Goal: Ask a question: Seek information or help from site administrators or community

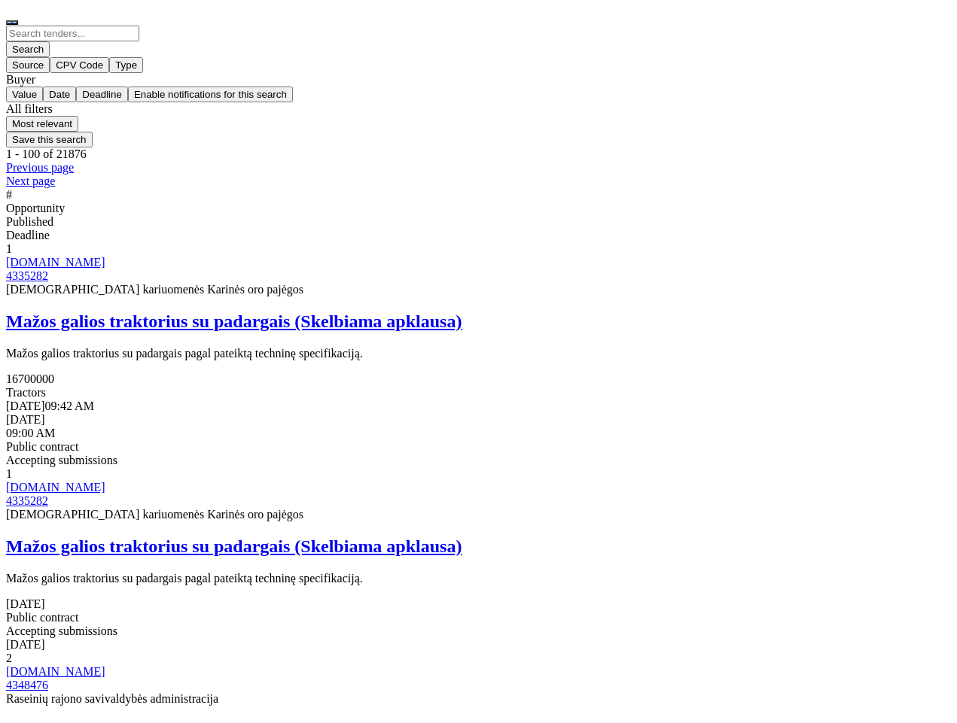
click at [37, 256] on div at bounding box center [478, 256] width 945 height 0
click at [35, 256] on div at bounding box center [478, 256] width 945 height 0
click at [34, 256] on div at bounding box center [478, 256] width 945 height 0
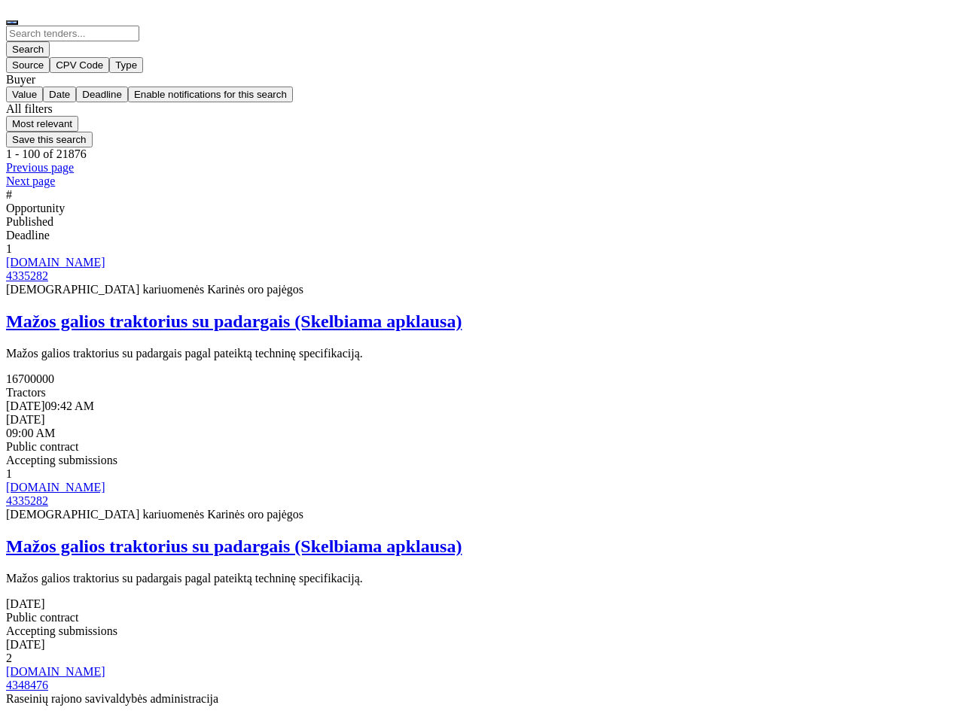
click at [34, 256] on div at bounding box center [478, 256] width 945 height 0
click at [35, 256] on div at bounding box center [478, 256] width 945 height 0
click at [41, 256] on div at bounding box center [478, 256] width 945 height 0
click at [37, 256] on div at bounding box center [478, 256] width 945 height 0
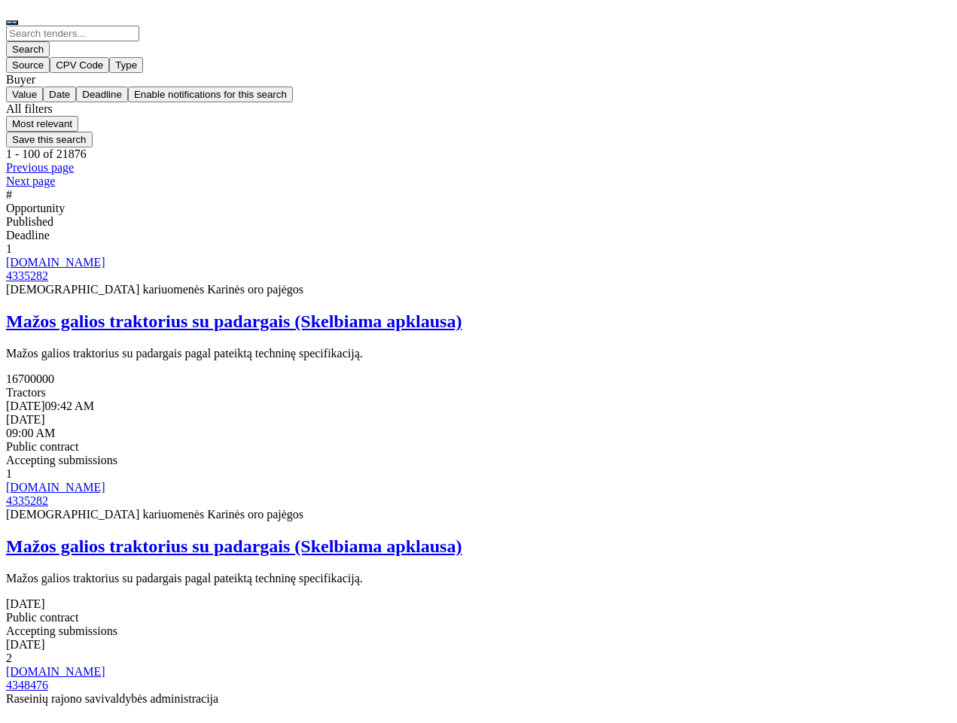
scroll to position [542, 0]
click at [929, 26] on div at bounding box center [478, 19] width 945 height 14
click at [18, 22] on button "button" at bounding box center [12, 22] width 12 height 5
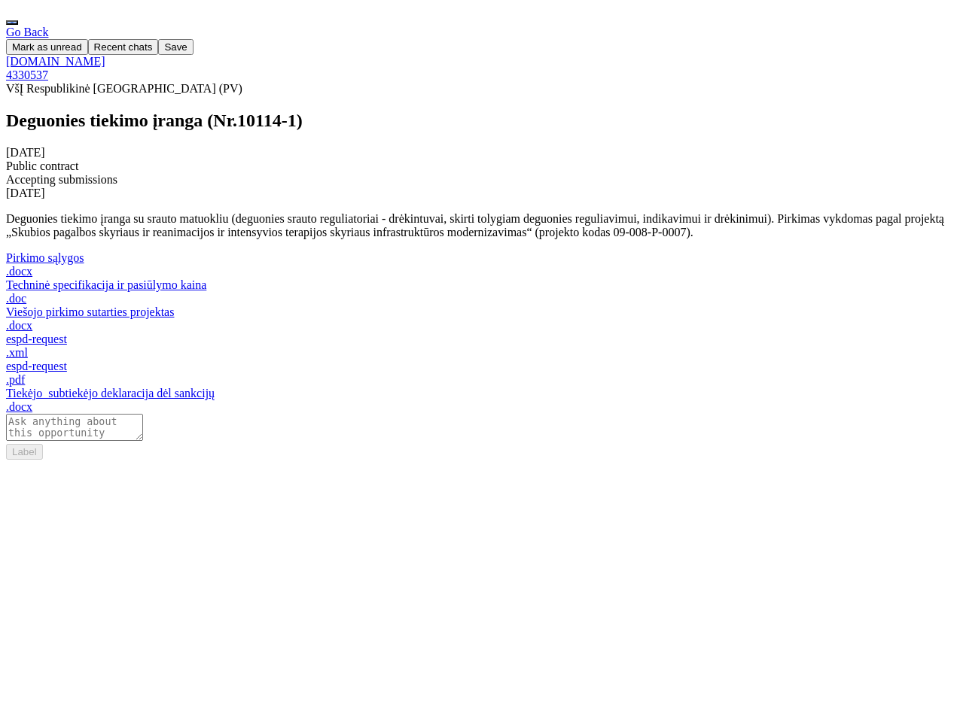
click at [187, 44] on span "Save" at bounding box center [175, 46] width 23 height 11
click at [18, 20] on button "button" at bounding box center [12, 22] width 12 height 5
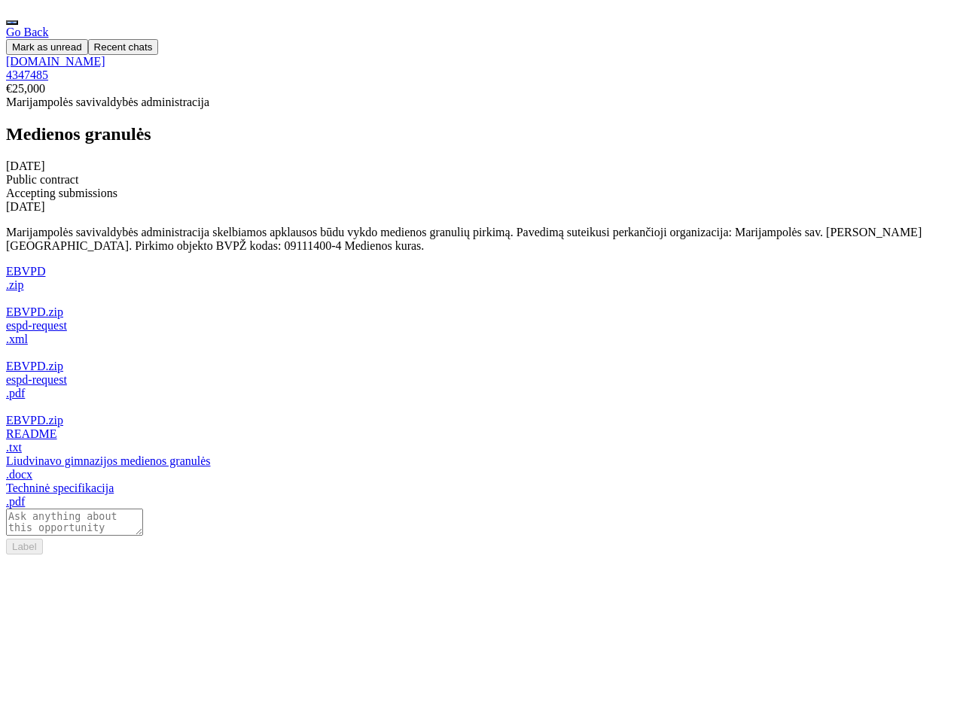
click at [18, 20] on button "button" at bounding box center [12, 22] width 12 height 5
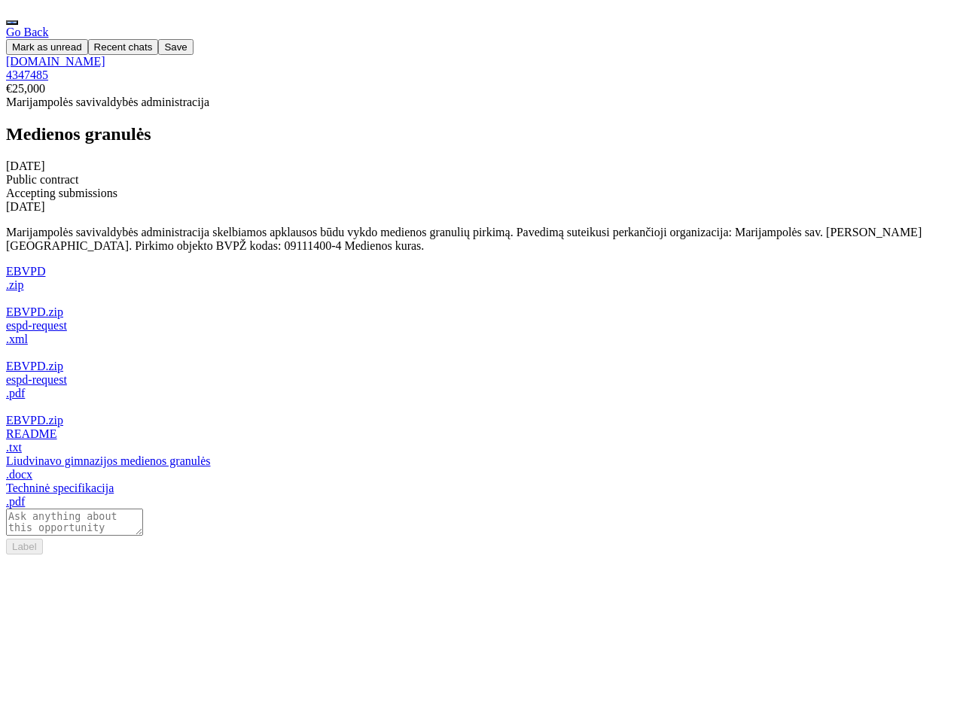
click at [18, 20] on button "button" at bounding box center [12, 22] width 12 height 5
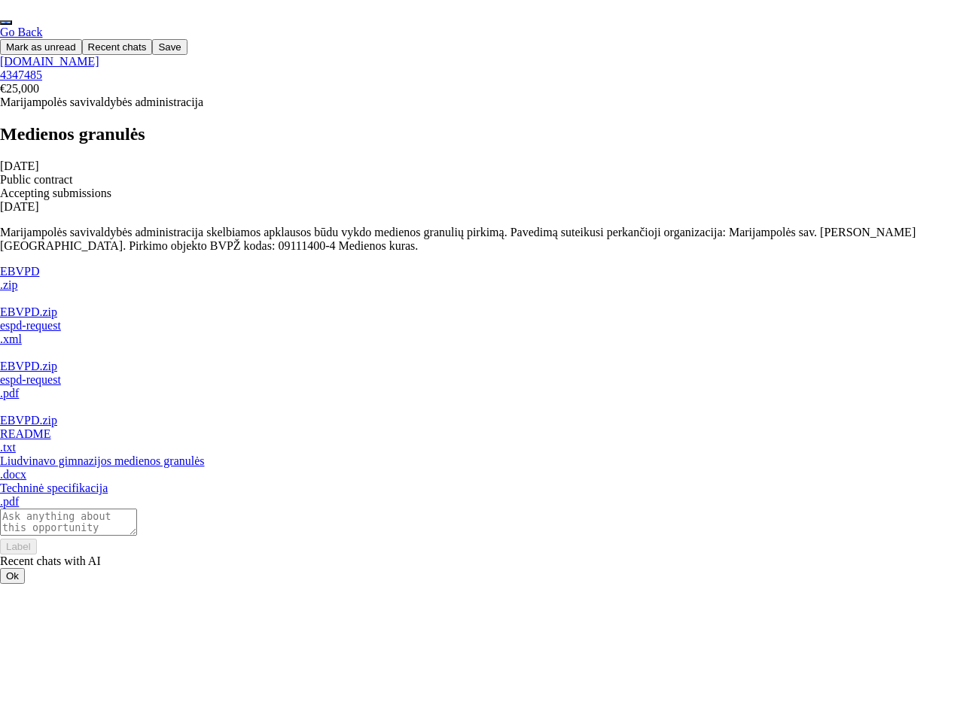
click at [25, 568] on button "Ok" at bounding box center [12, 576] width 25 height 16
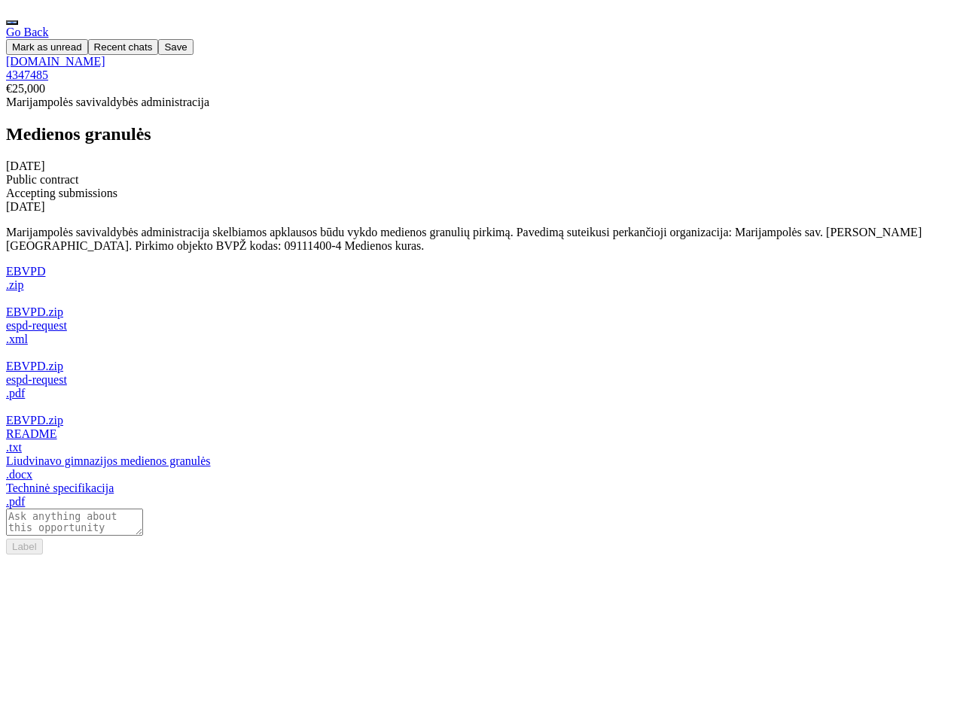
click at [143, 536] on textarea at bounding box center [74, 522] width 137 height 27
type textarea "What's this?"
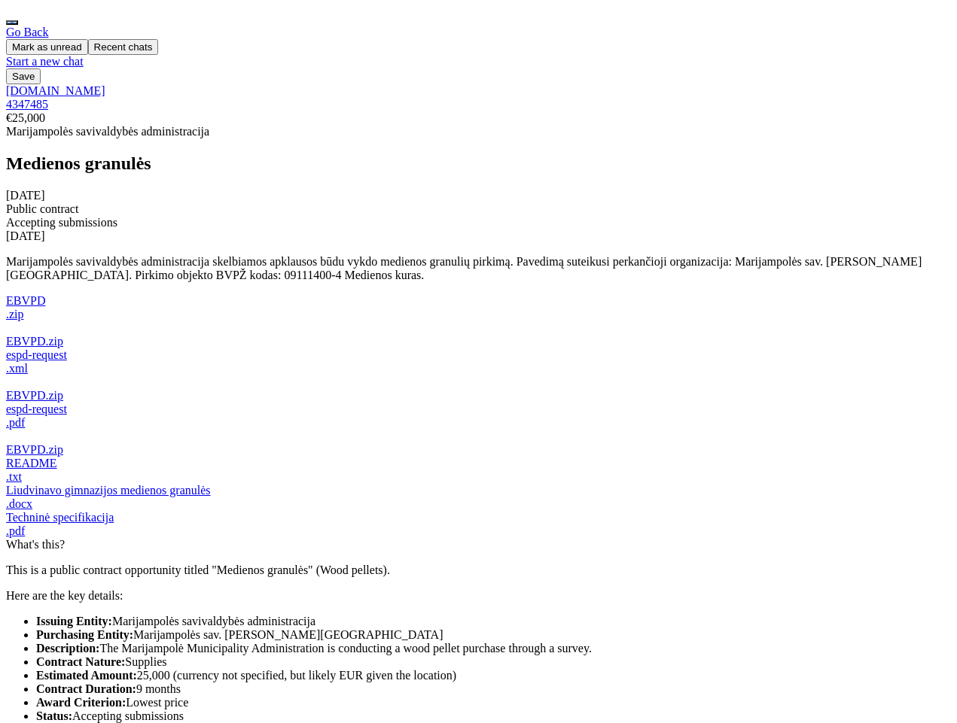
click at [18, 20] on button "button" at bounding box center [12, 22] width 12 height 5
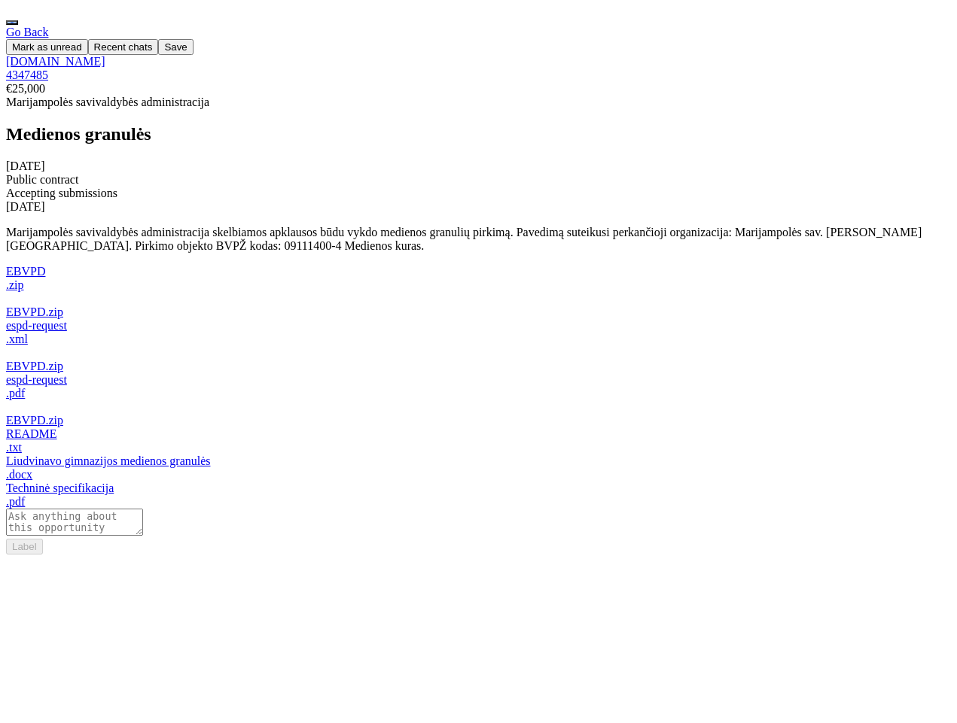
click at [153, 44] on span "Recent chats" at bounding box center [123, 46] width 59 height 11
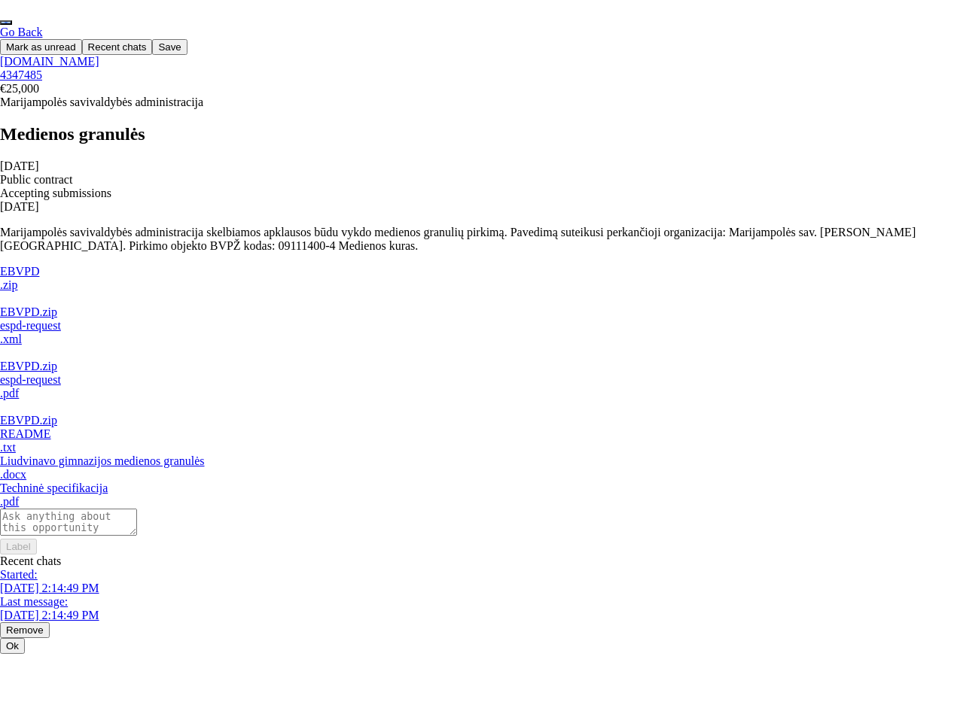
click at [449, 609] on div "9/3/2025, 2:14:49 PM" at bounding box center [478, 616] width 957 height 14
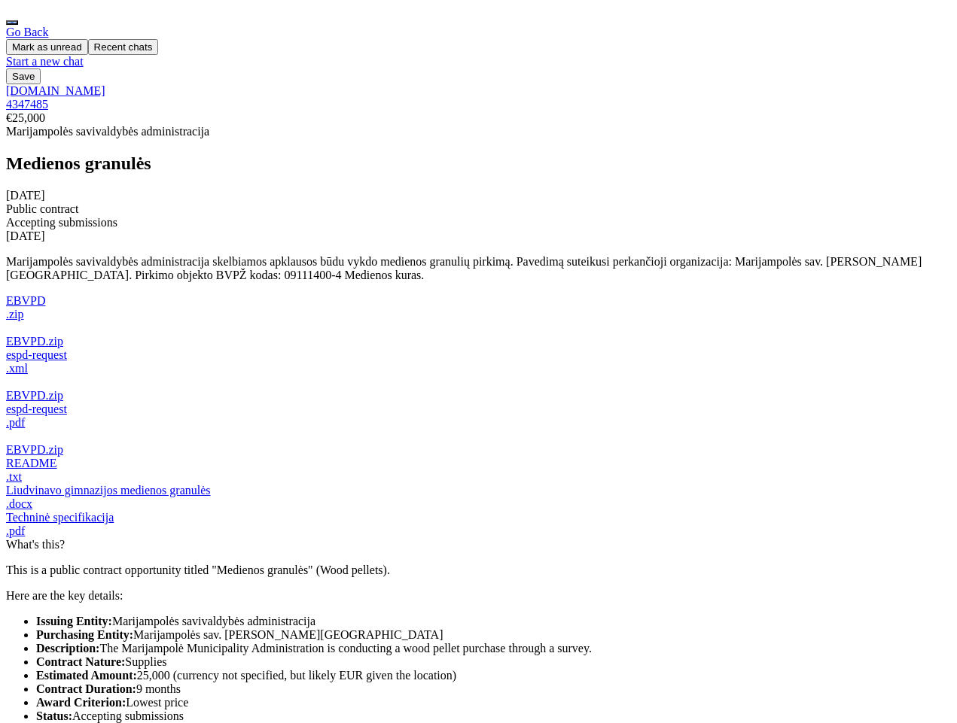
click at [153, 41] on div at bounding box center [123, 41] width 59 height 0
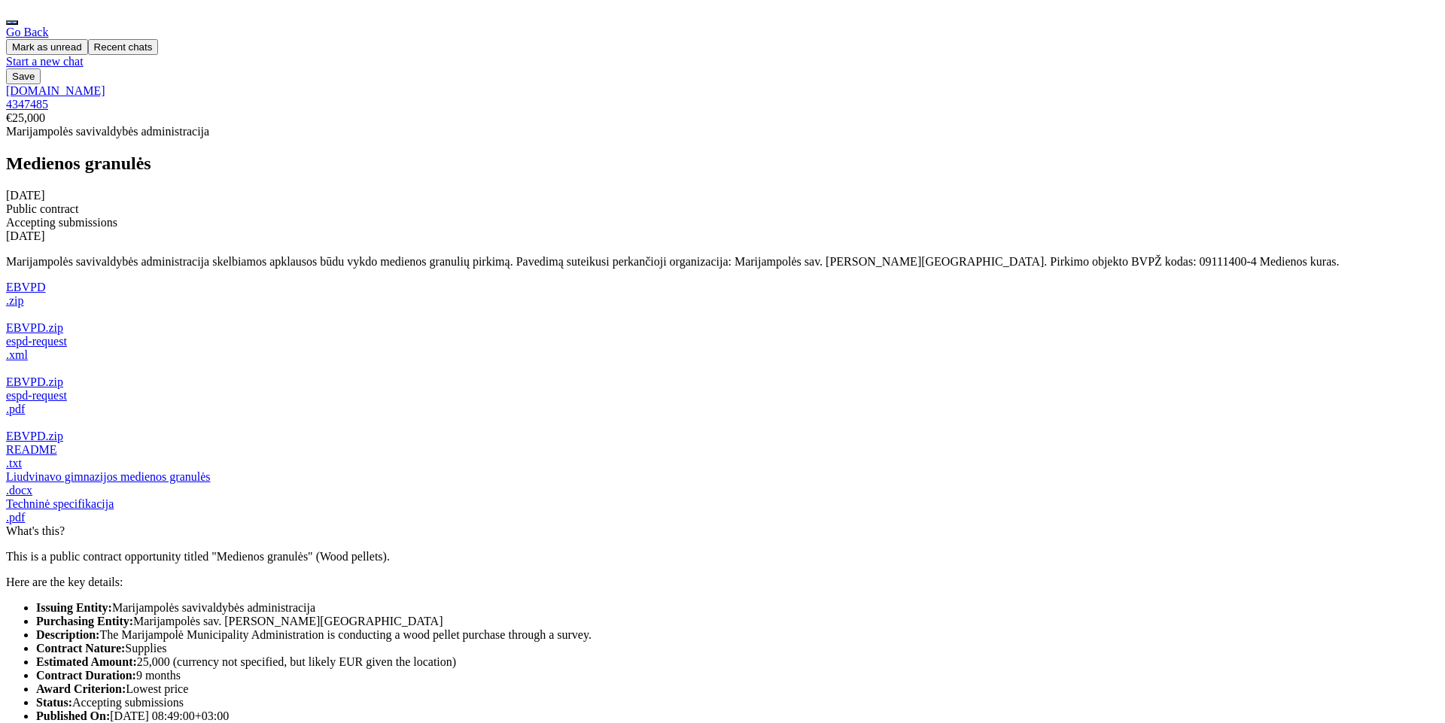
click at [956, 206] on div "Go Back Mark as unread Recent chats Start a new chat Save viesiejipirkimai.lt 4…" at bounding box center [722, 395] width 1433 height 738
click at [96, 12] on div at bounding box center [722, 12] width 1433 height 0
